Goal: Task Accomplishment & Management: Complete application form

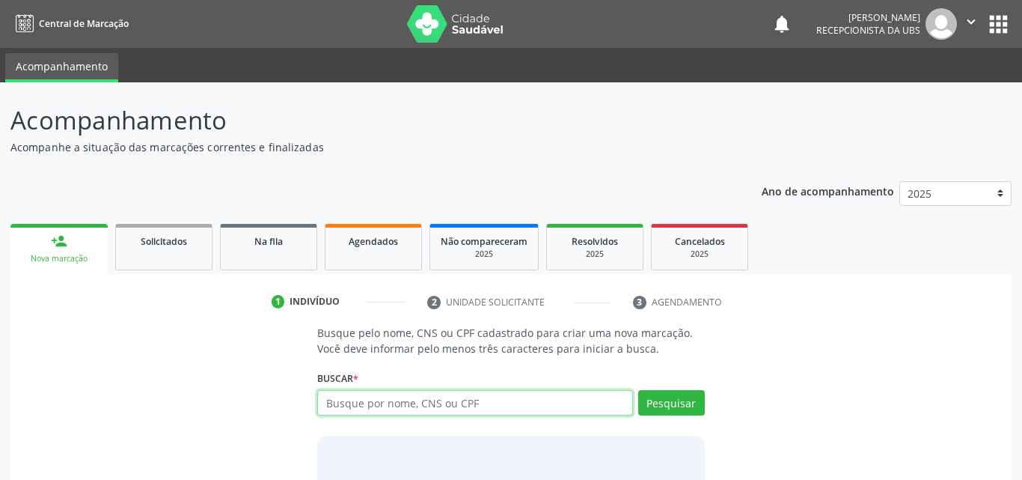
click at [385, 410] on input "text" at bounding box center [475, 402] width 316 height 25
click at [394, 394] on input "text" at bounding box center [475, 402] width 316 height 25
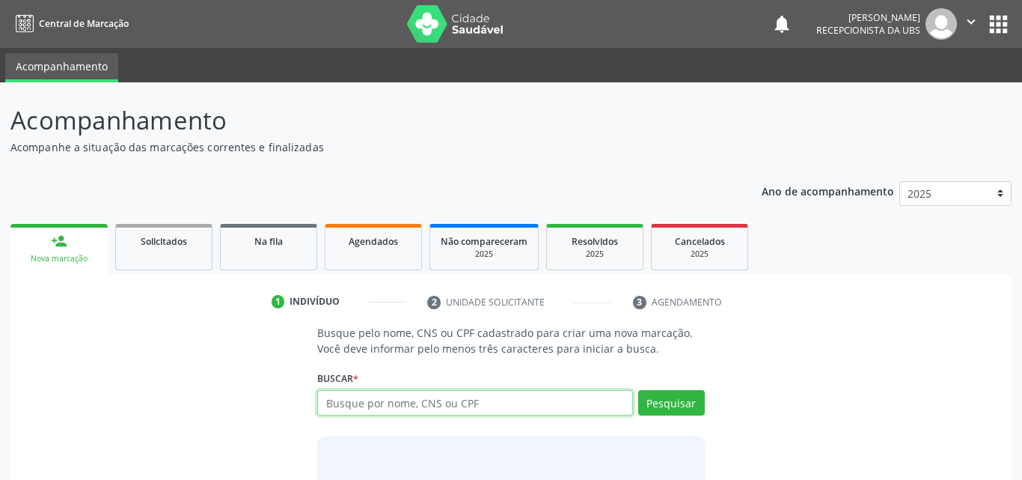
click at [394, 394] on input "text" at bounding box center [475, 402] width 316 height 25
click at [503, 405] on input "text" at bounding box center [475, 402] width 316 height 25
type input "13794435446"
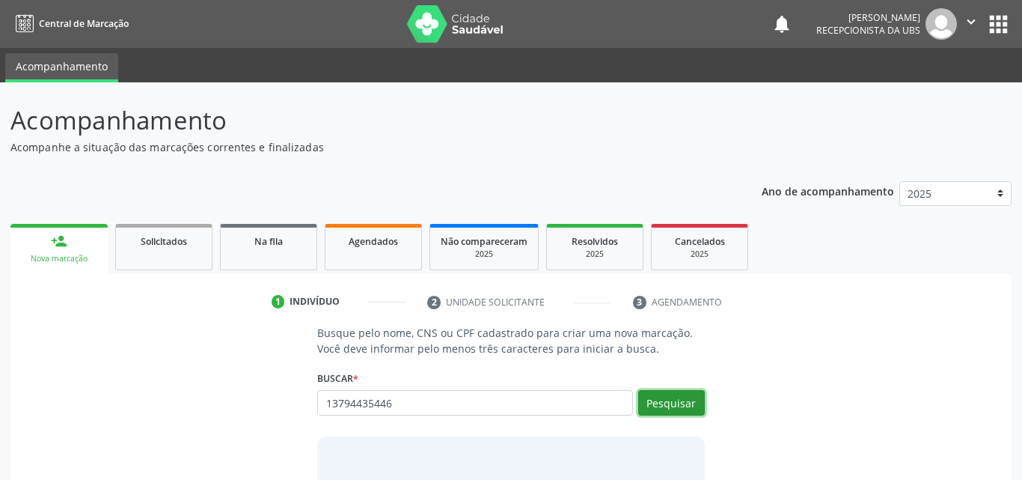
click at [670, 396] on button "Pesquisar" at bounding box center [671, 402] width 67 height 25
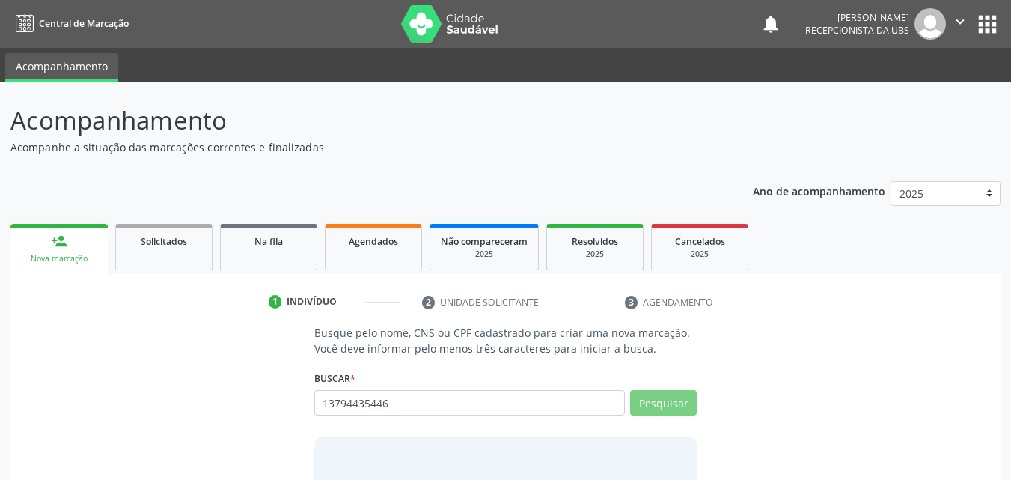
type input "13794435446"
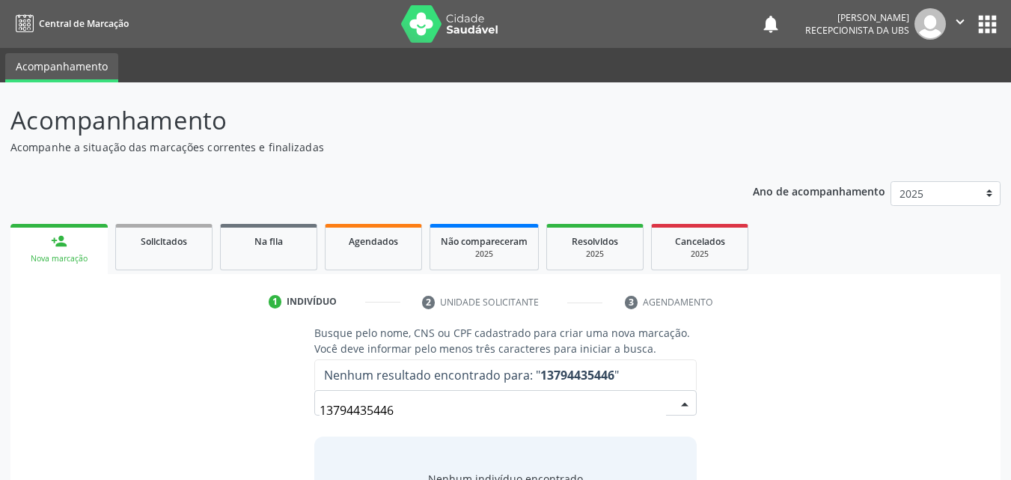
scroll to position [97, 0]
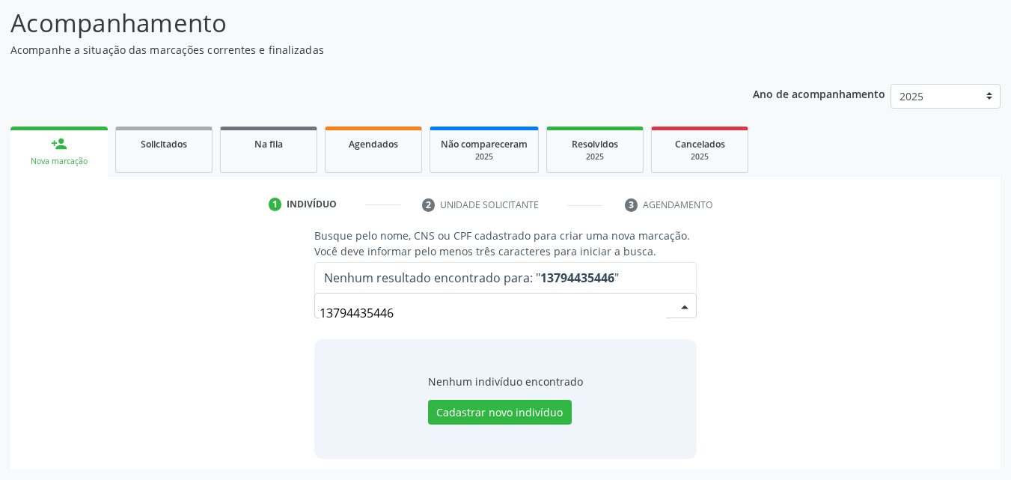
click at [447, 301] on input "13794435446" at bounding box center [492, 313] width 347 height 30
click at [462, 305] on input "13794435446" at bounding box center [492, 313] width 347 height 30
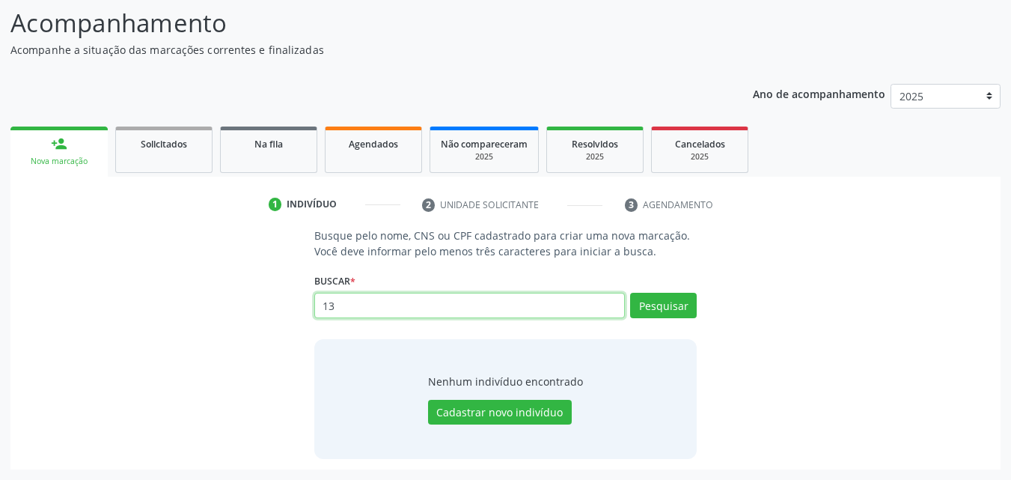
type input "1"
type input "[PERSON_NAME]"
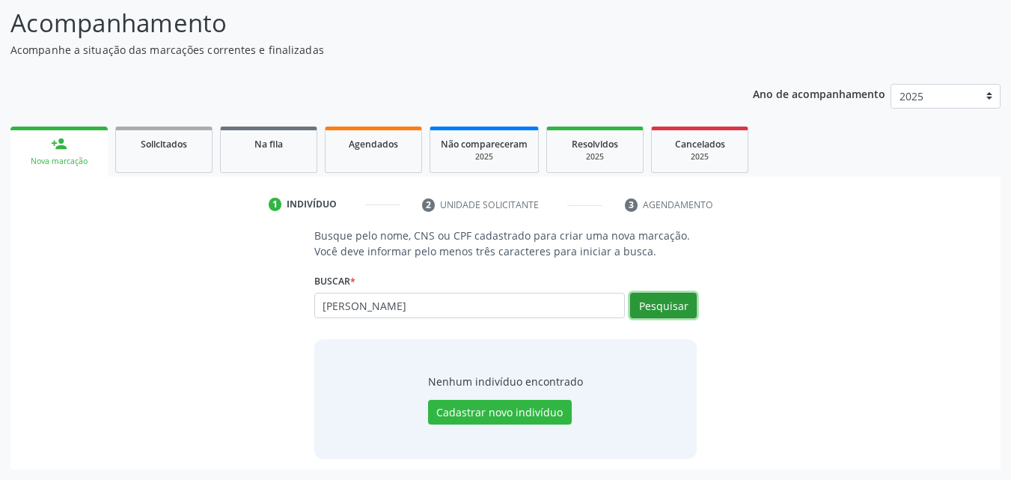
click at [669, 302] on button "Pesquisar" at bounding box center [663, 305] width 67 height 25
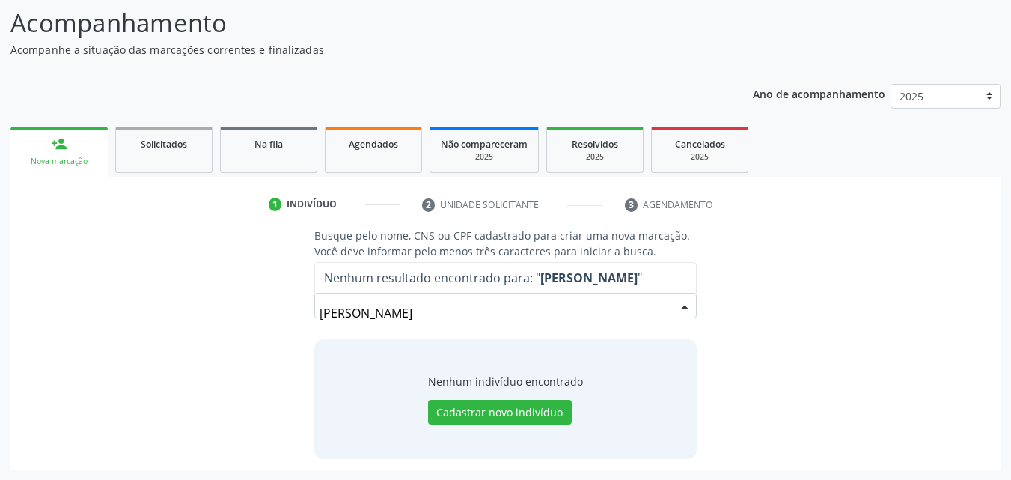
click at [554, 314] on input "[PERSON_NAME]" at bounding box center [492, 313] width 347 height 30
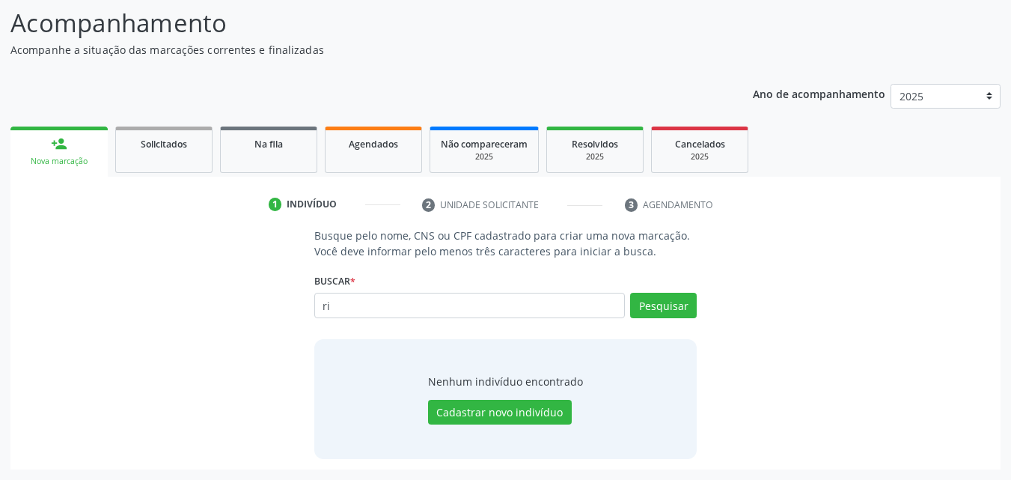
type input "r"
type input "13794435446"
click at [668, 299] on button "Pesquisar" at bounding box center [663, 305] width 67 height 25
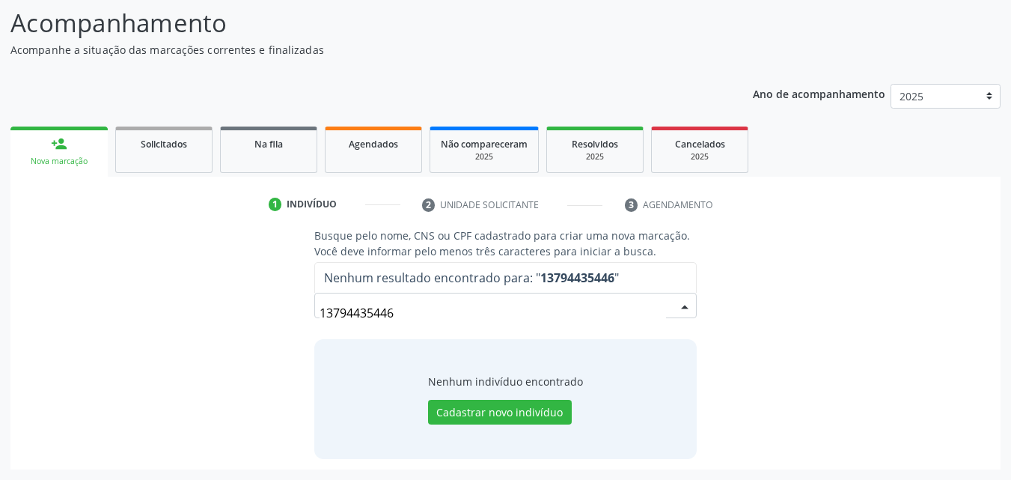
click at [360, 311] on input "13794435446" at bounding box center [492, 313] width 347 height 30
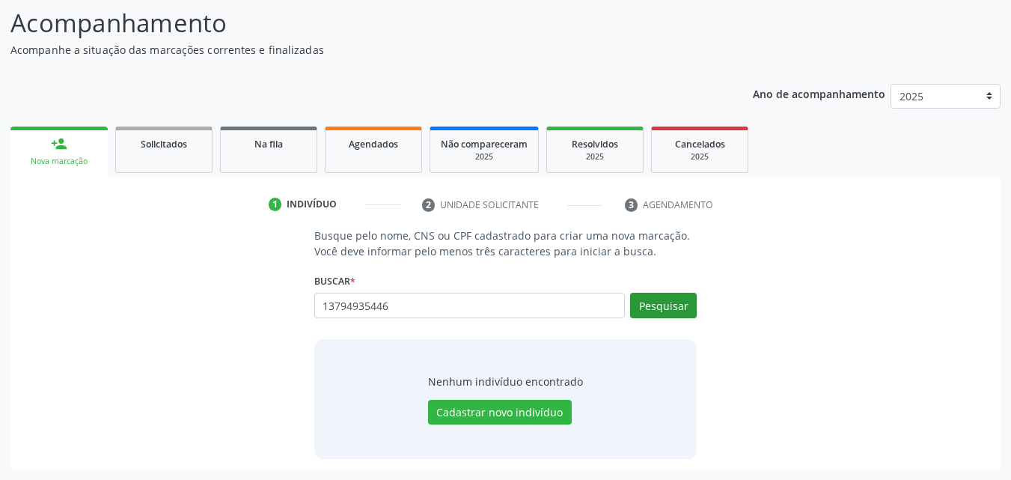
type input "13794935446"
click at [663, 301] on button "Pesquisar" at bounding box center [663, 305] width 67 height 25
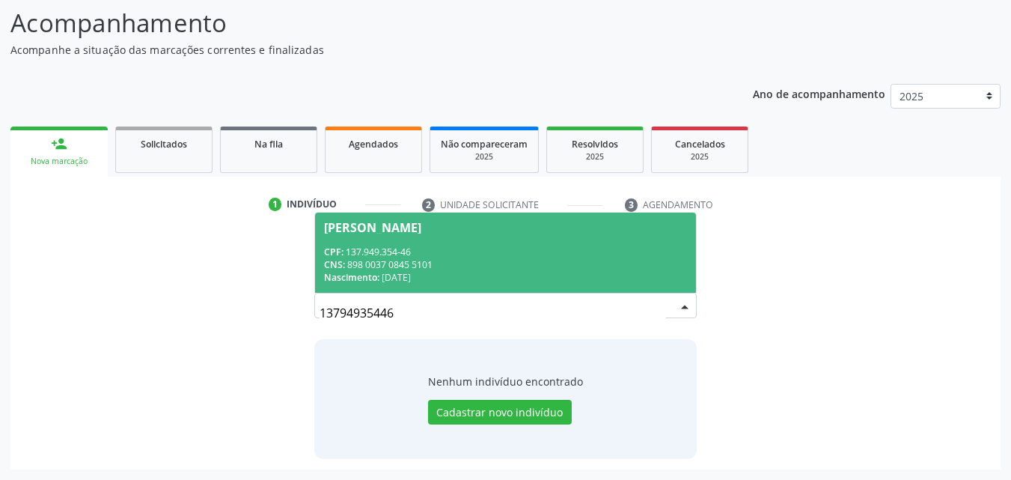
click at [489, 254] on div "CPF: 137.949.354-46" at bounding box center [506, 251] width 364 height 13
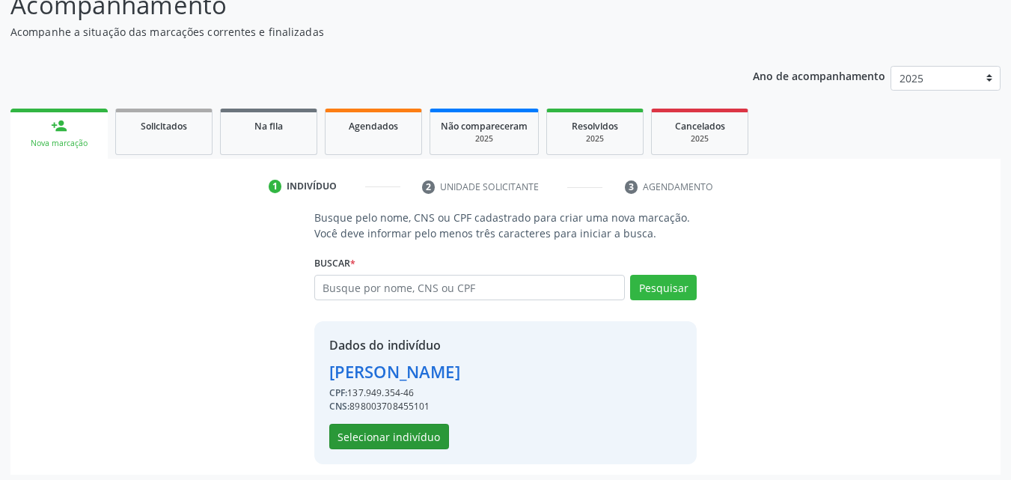
scroll to position [120, 0]
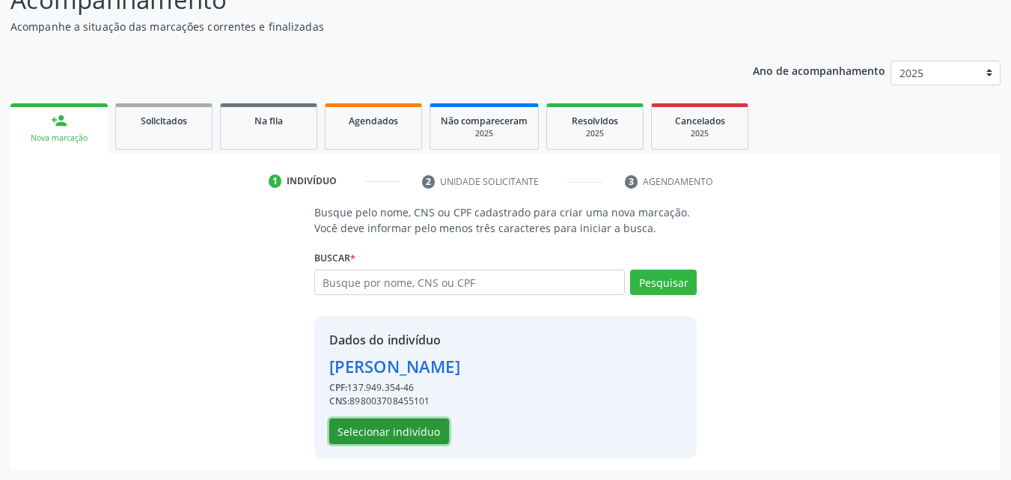
click at [415, 435] on button "Selecionar indivíduo" at bounding box center [389, 430] width 120 height 25
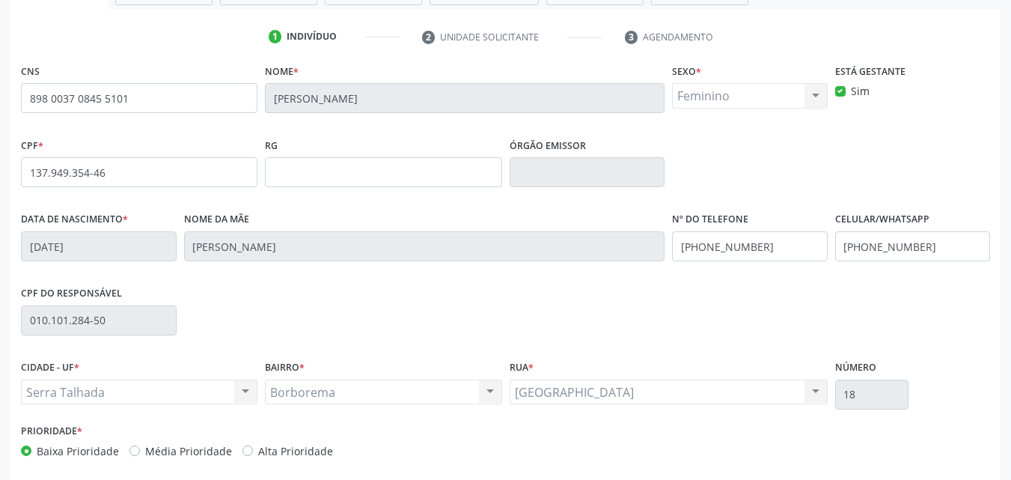
scroll to position [331, 0]
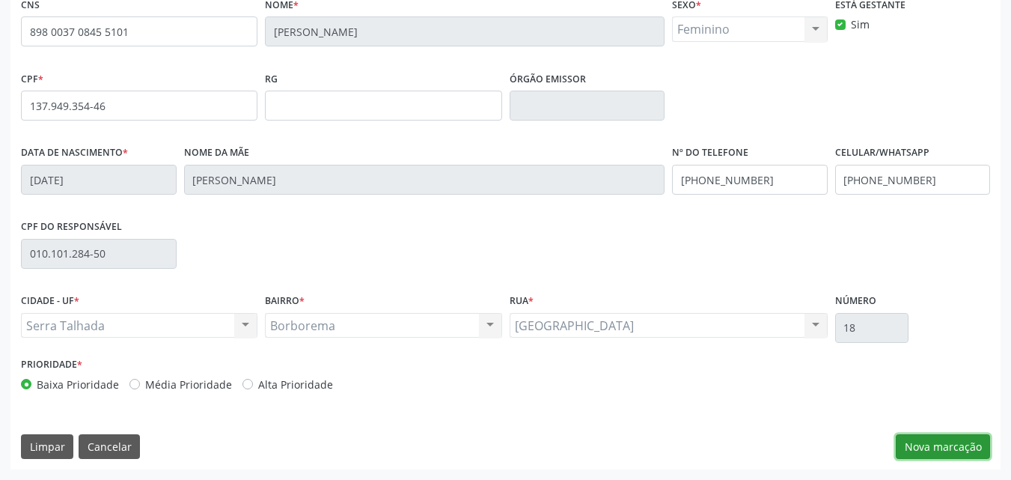
click at [956, 443] on button "Nova marcação" at bounding box center [942, 446] width 94 height 25
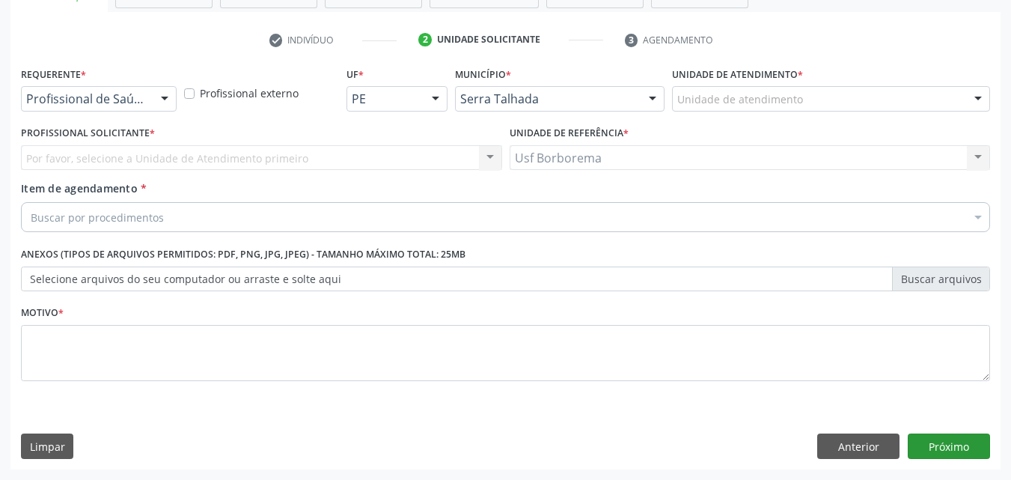
scroll to position [262, 0]
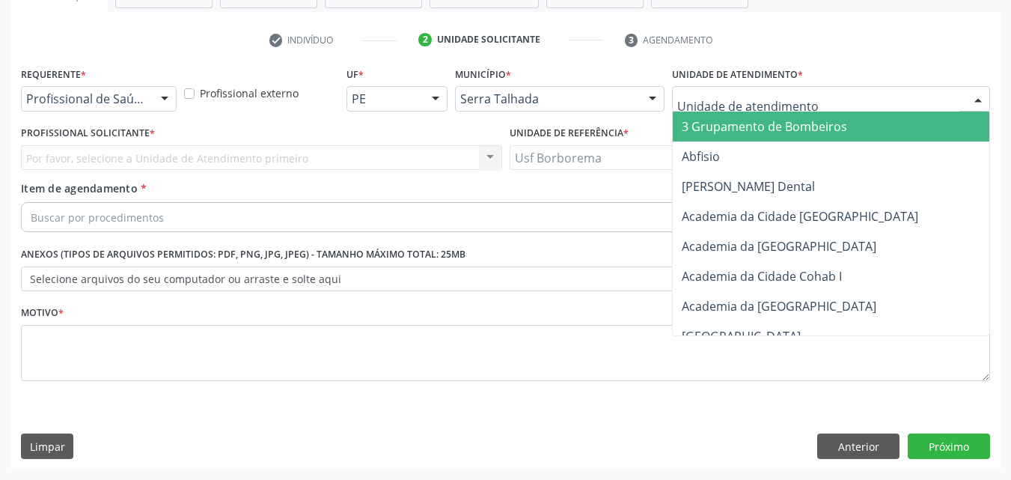
click at [708, 97] on input "text" at bounding box center [818, 106] width 282 height 30
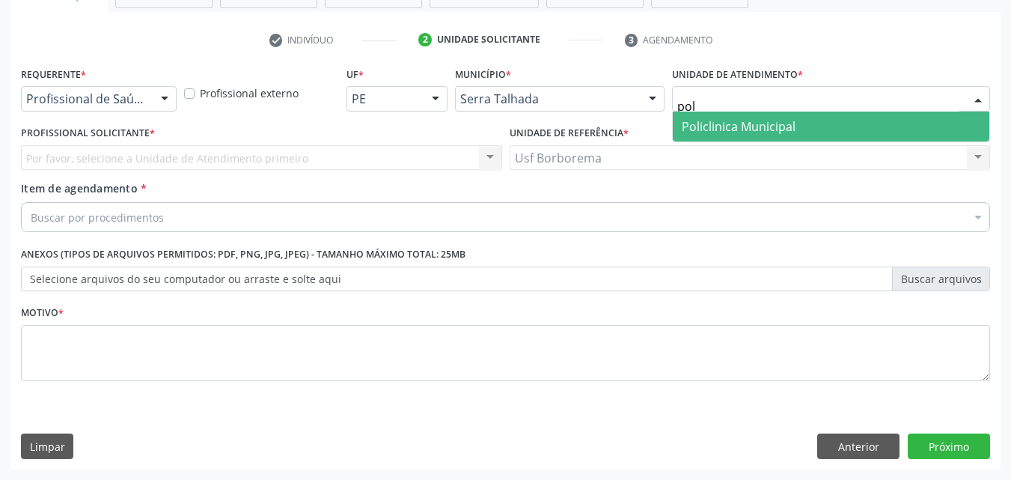
type input "poli"
click at [745, 119] on span "Policlinica Municipal" at bounding box center [739, 126] width 114 height 16
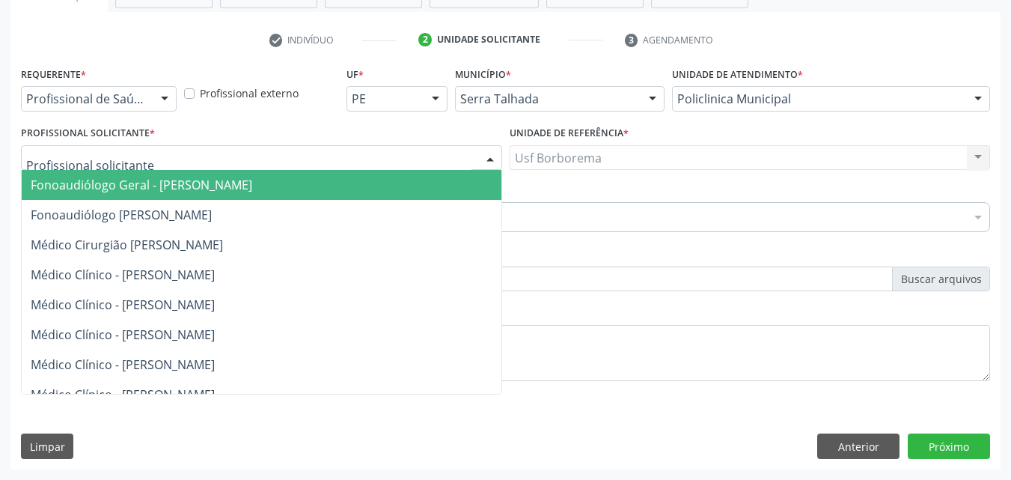
click at [179, 156] on div at bounding box center [261, 157] width 481 height 25
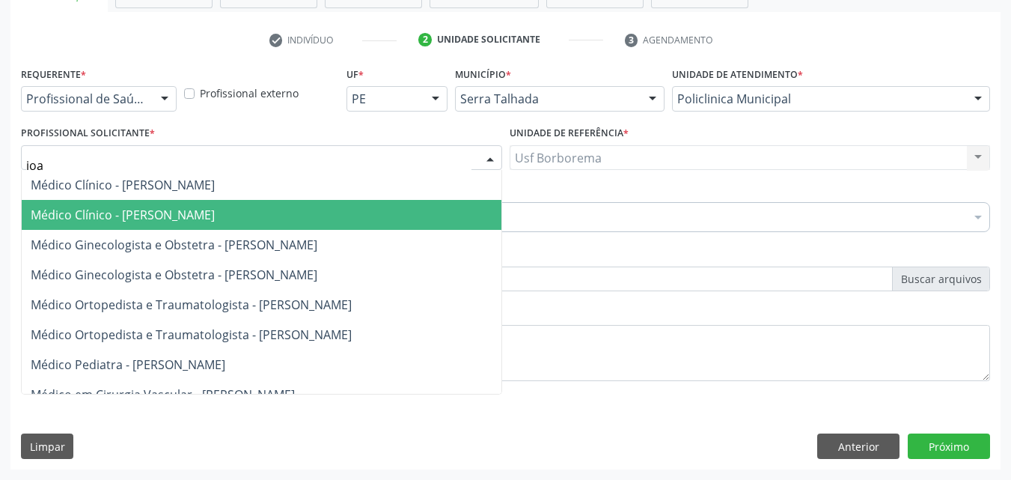
type input "joao"
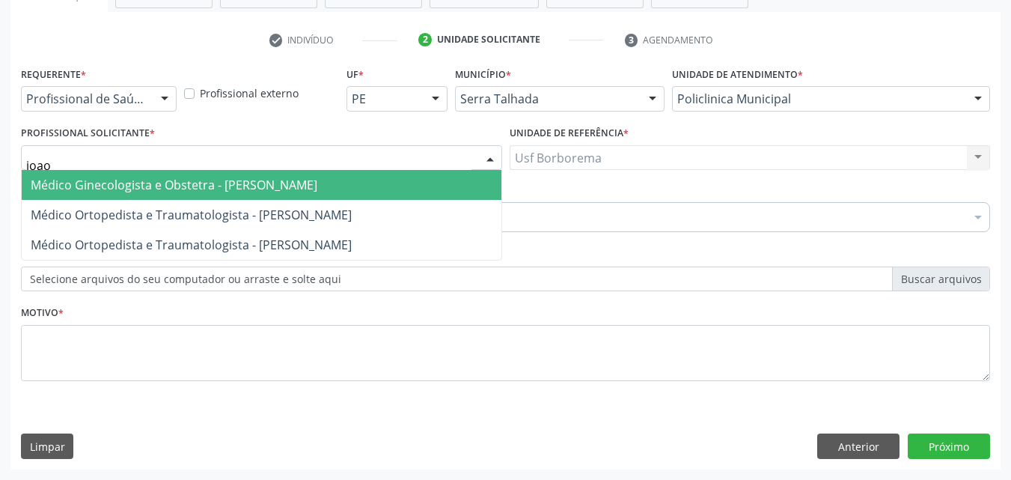
click at [241, 186] on span "Médico Ginecologista e Obstetra - [PERSON_NAME]" at bounding box center [174, 185] width 287 height 16
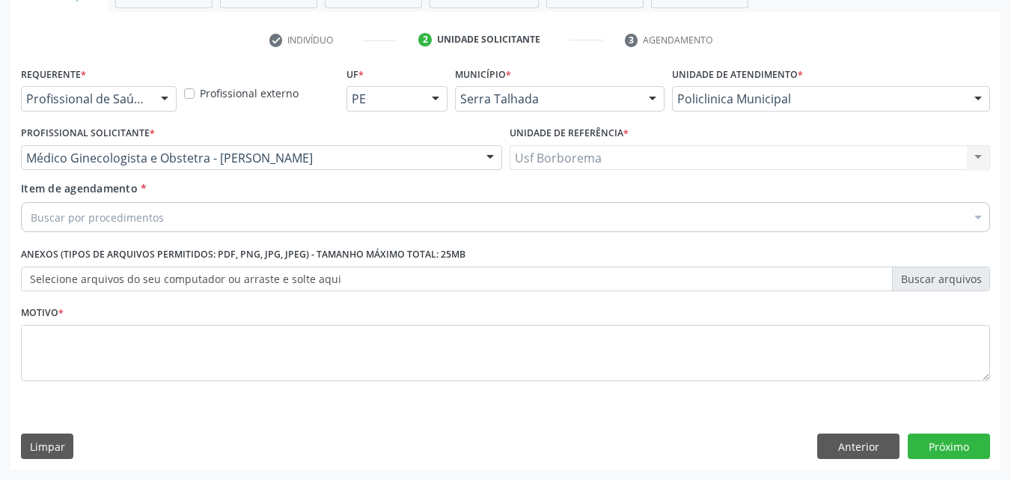
click at [225, 222] on div "Buscar por procedimentos" at bounding box center [505, 217] width 969 height 30
click at [31, 222] on input "Item de agendamento *" at bounding box center [31, 217] width 0 height 30
click at [31, 223] on input "Item de agendamento *" at bounding box center [31, 217] width 0 height 30
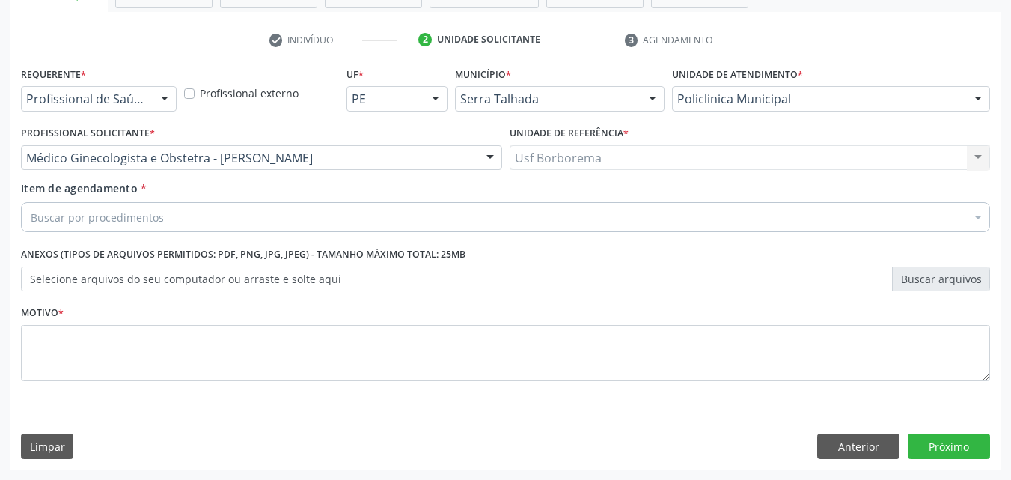
click at [31, 223] on input "Item de agendamento *" at bounding box center [31, 217] width 0 height 30
click at [31, 222] on input "Item de agendamento *" at bounding box center [31, 217] width 0 height 30
click at [31, 221] on input "Item de agendamento *" at bounding box center [31, 217] width 0 height 30
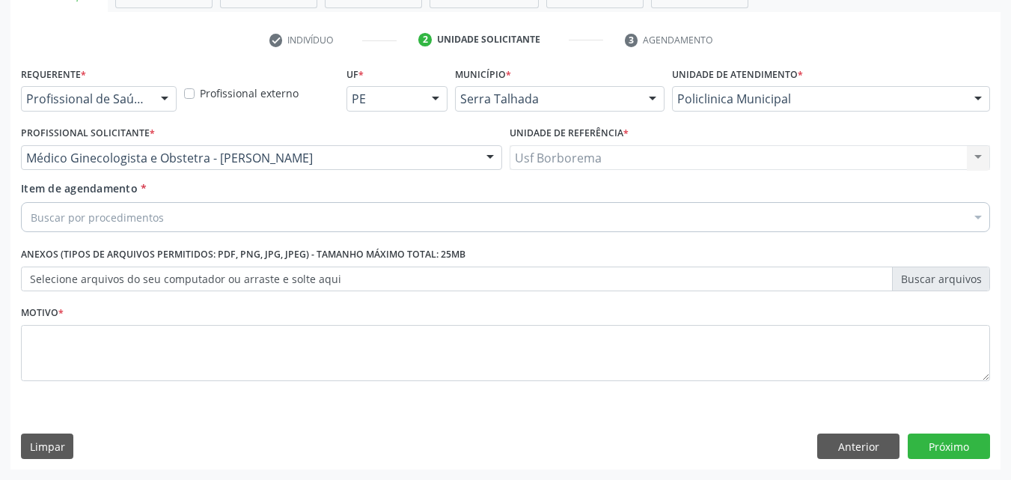
click at [31, 216] on input "Item de agendamento *" at bounding box center [31, 217] width 0 height 30
click at [31, 218] on input "Item de agendamento *" at bounding box center [31, 217] width 0 height 30
click at [0, 0] on div "0604320140 - Abatacepte 125 Mg Injetável (Por Seringa Preenchida)" at bounding box center [0, 0] width 0 height 0
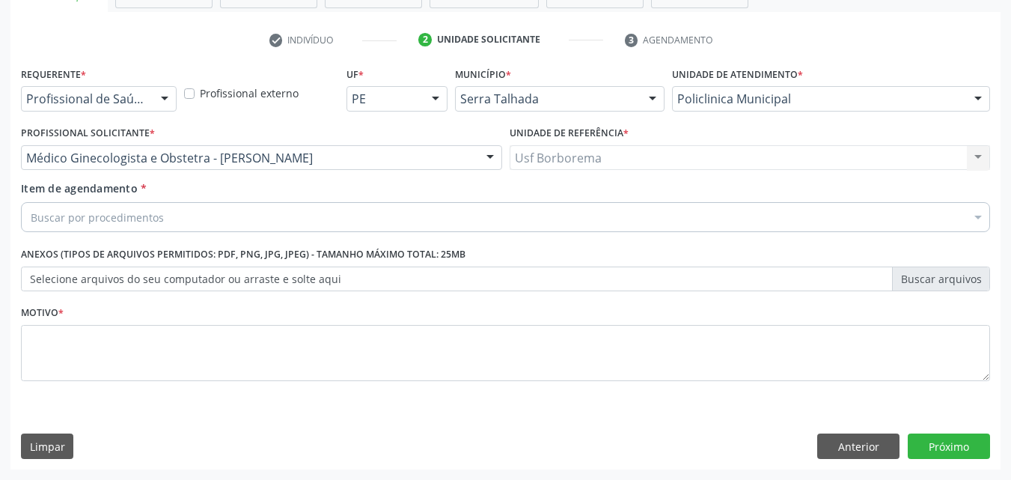
click at [0, 0] on div "0604320140 - Abatacepte 125 Mg Injetável (Por Seringa Preenchida)" at bounding box center [0, 0] width 0 height 0
click at [31, 222] on input "Item de agendamento *" at bounding box center [31, 217] width 0 height 30
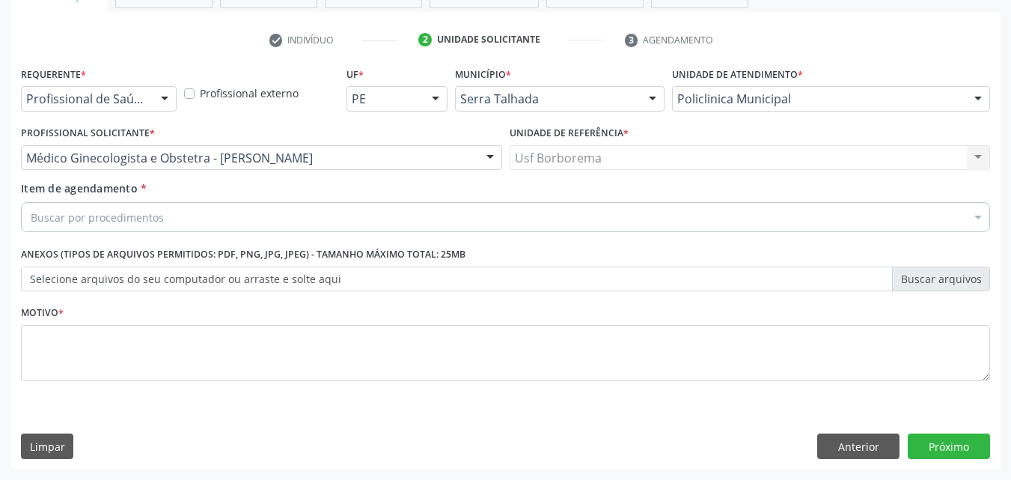
click at [31, 222] on input "Item de agendamento *" at bounding box center [31, 217] width 0 height 30
click at [167, 227] on div "Buscar por procedimentos Selecionar todos 0304070076 - .Quimioterapia de Leucem…" at bounding box center [505, 214] width 969 height 25
click at [31, 224] on input "0301010366" at bounding box center [31, 217] width 0 height 30
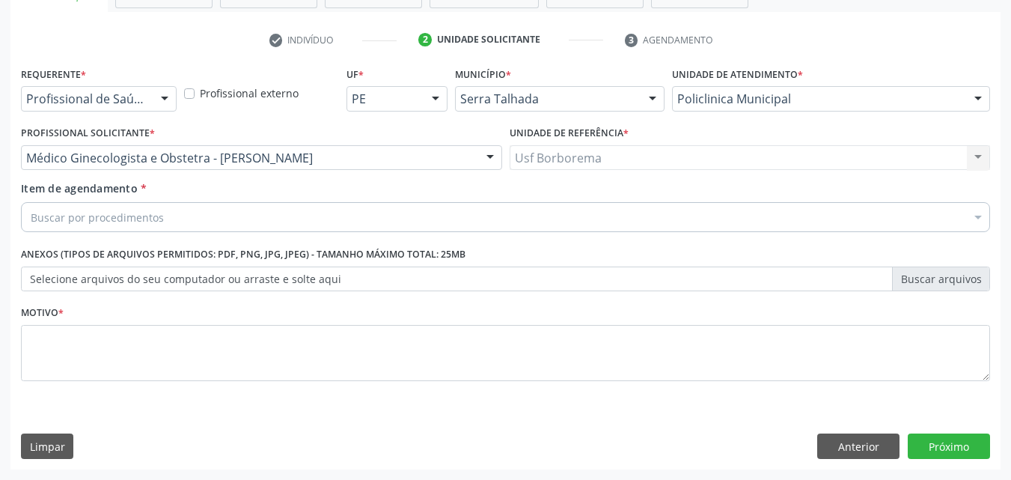
click at [31, 224] on input "0301010366" at bounding box center [31, 217] width 0 height 30
click at [31, 210] on input "0301010366" at bounding box center [31, 217] width 0 height 30
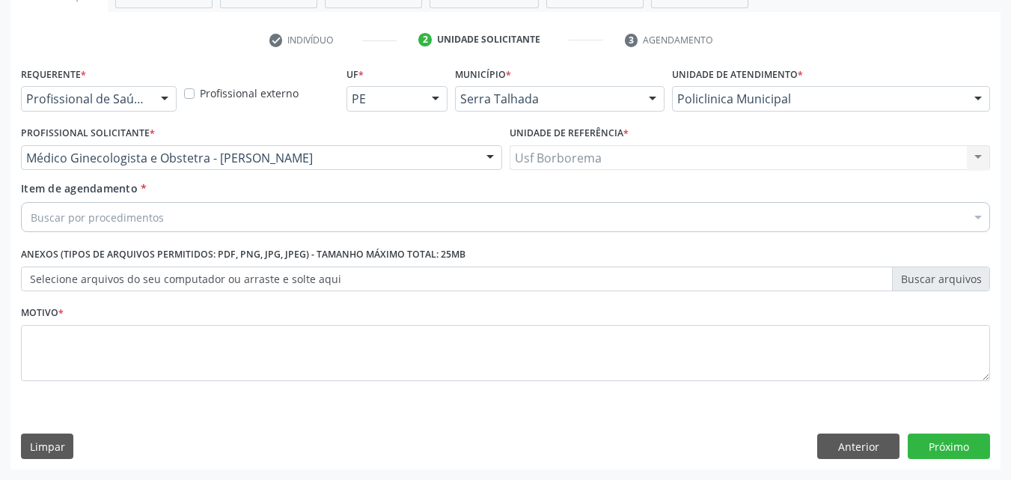
click at [31, 210] on input "0301010366" at bounding box center [31, 217] width 0 height 30
click at [31, 216] on input "0301010366" at bounding box center [31, 217] width 0 height 30
click at [31, 218] on input "0301010366" at bounding box center [31, 217] width 0 height 30
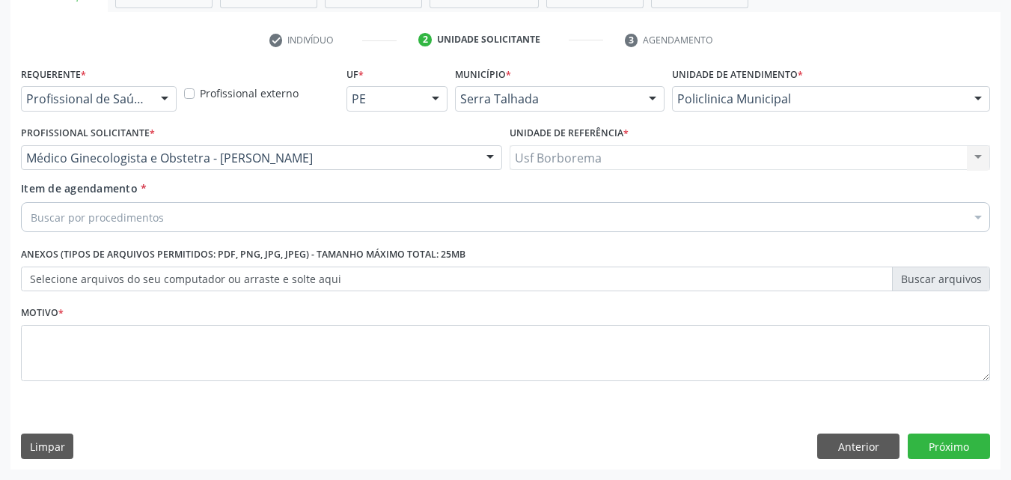
click at [31, 218] on input "0301010366" at bounding box center [31, 217] width 0 height 30
click at [31, 223] on input "0301010366" at bounding box center [31, 217] width 0 height 30
click at [31, 229] on input "0301010366" at bounding box center [31, 217] width 0 height 30
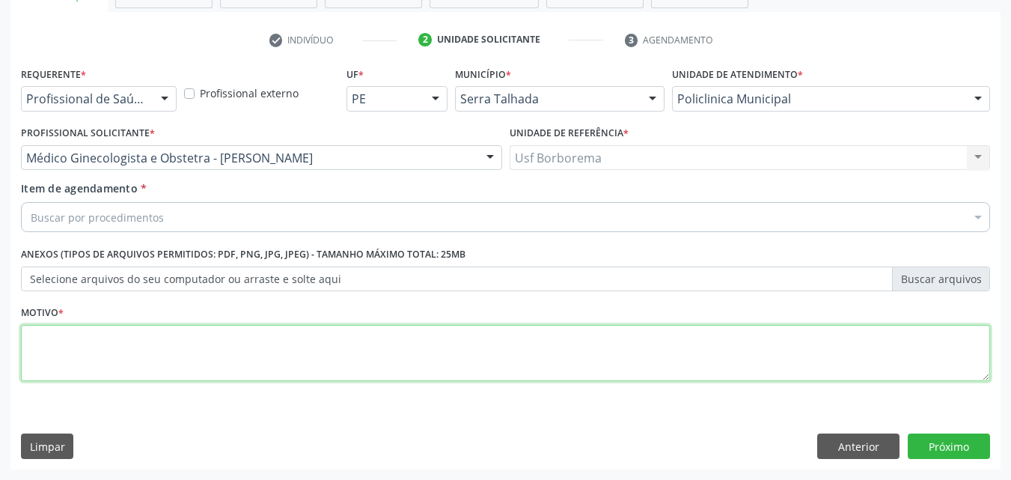
click at [74, 352] on div "Requerente * Profissional de Saúde Profissional de Saúde Paciente Nenhum result…" at bounding box center [505, 232] width 969 height 339
click at [0, 0] on ul "Selecionar todos 0304070076 - .Quimioterapia de Leucemia Linfoide/Linfoblástica…" at bounding box center [0, 0] width 0 height 0
click at [925, 19] on div "check Indivíduo 2 Unidade solicitante 3 Agendamento CNS 898 0037 0845 5101 Nome…" at bounding box center [505, 240] width 990 height 457
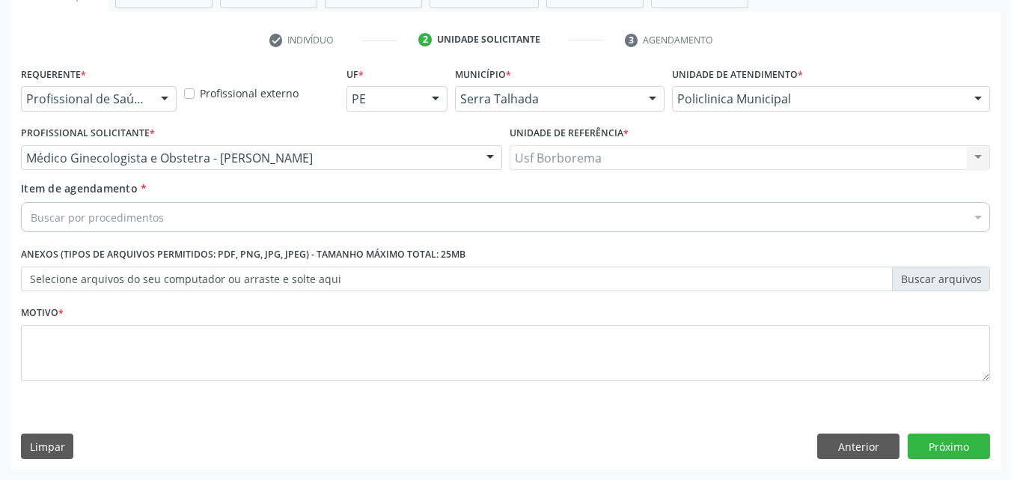
click at [331, 216] on div "Ano de acompanhamento 2025 2024 person_add Nova marcação Solicitados Na fila Ag…" at bounding box center [505, 189] width 990 height 560
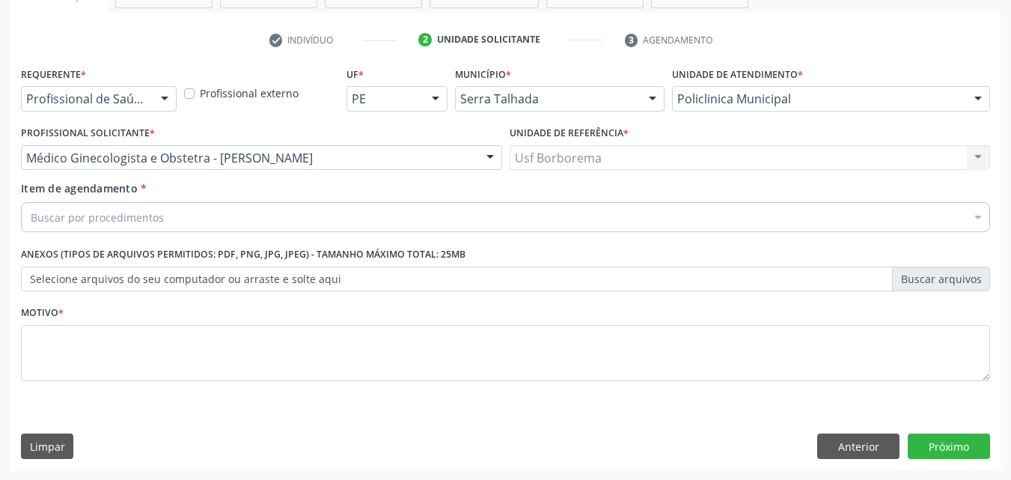
click at [332, 214] on div "Ano de acompanhamento 2025 2024 person_add Nova marcação Solicitados Na fila Ag…" at bounding box center [505, 189] width 990 height 560
click at [372, 235] on div "Ano de acompanhamento 2025 2024 person_add Nova marcação Solicitados Na fila Ag…" at bounding box center [505, 189] width 990 height 560
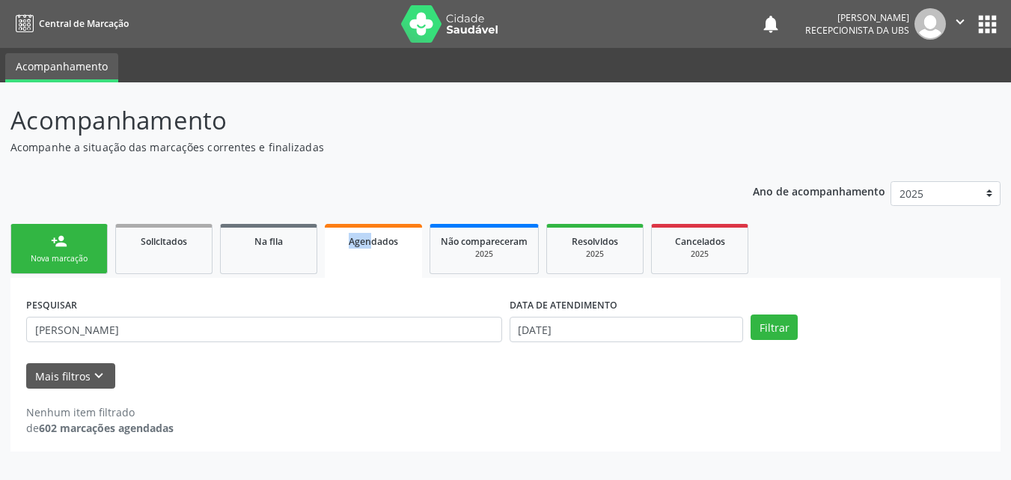
scroll to position [0, 0]
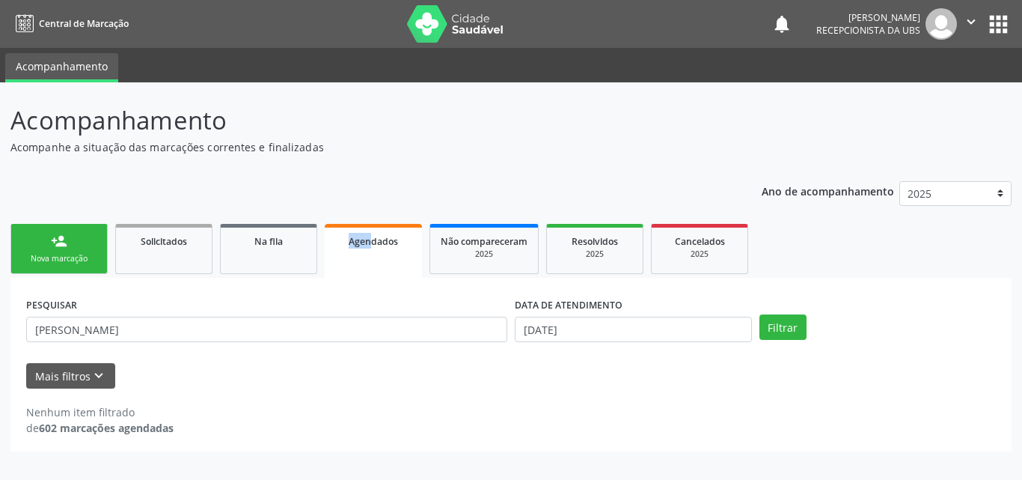
click at [56, 267] on link "person_add Nova marcação" at bounding box center [58, 249] width 97 height 50
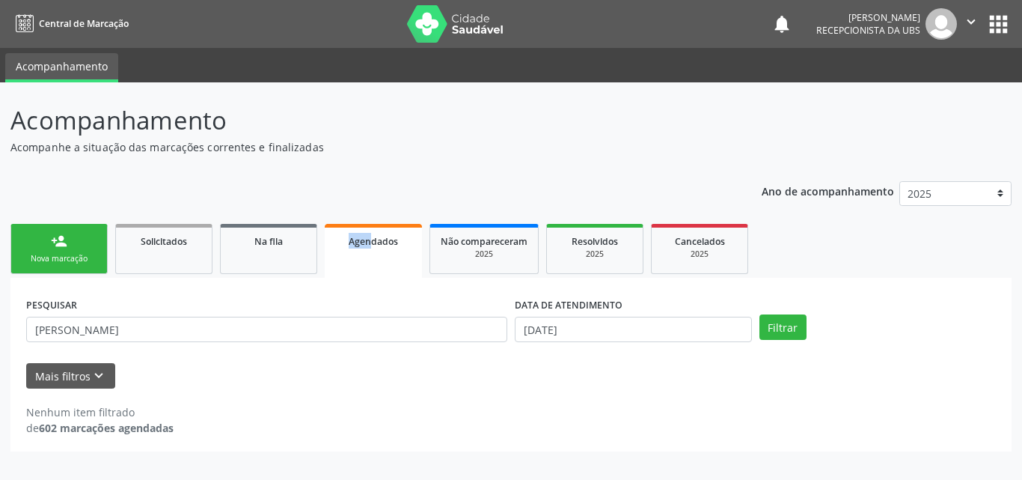
click at [56, 267] on link "person_add Nova marcação" at bounding box center [58, 249] width 97 height 50
